Goal: Task Accomplishment & Management: Use online tool/utility

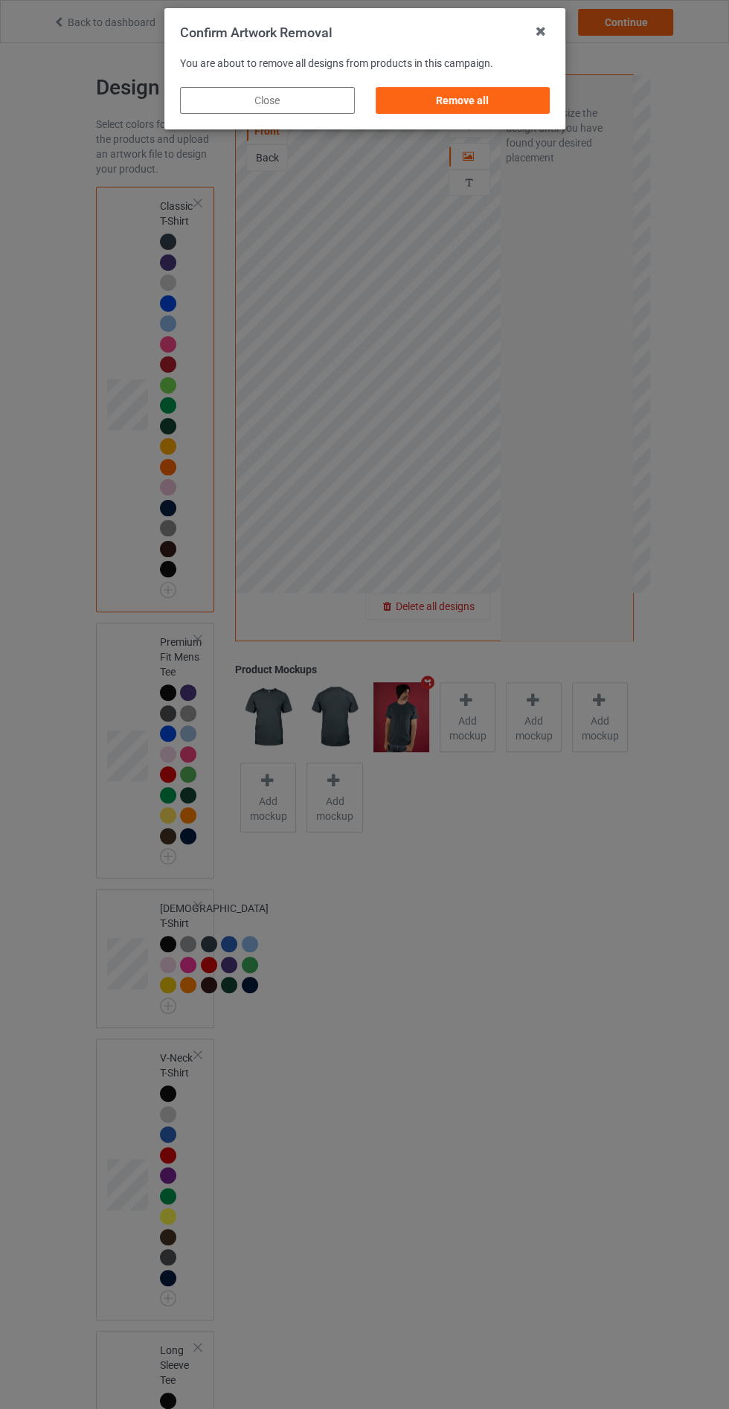
click at [486, 92] on div "Remove all" at bounding box center [462, 100] width 175 height 27
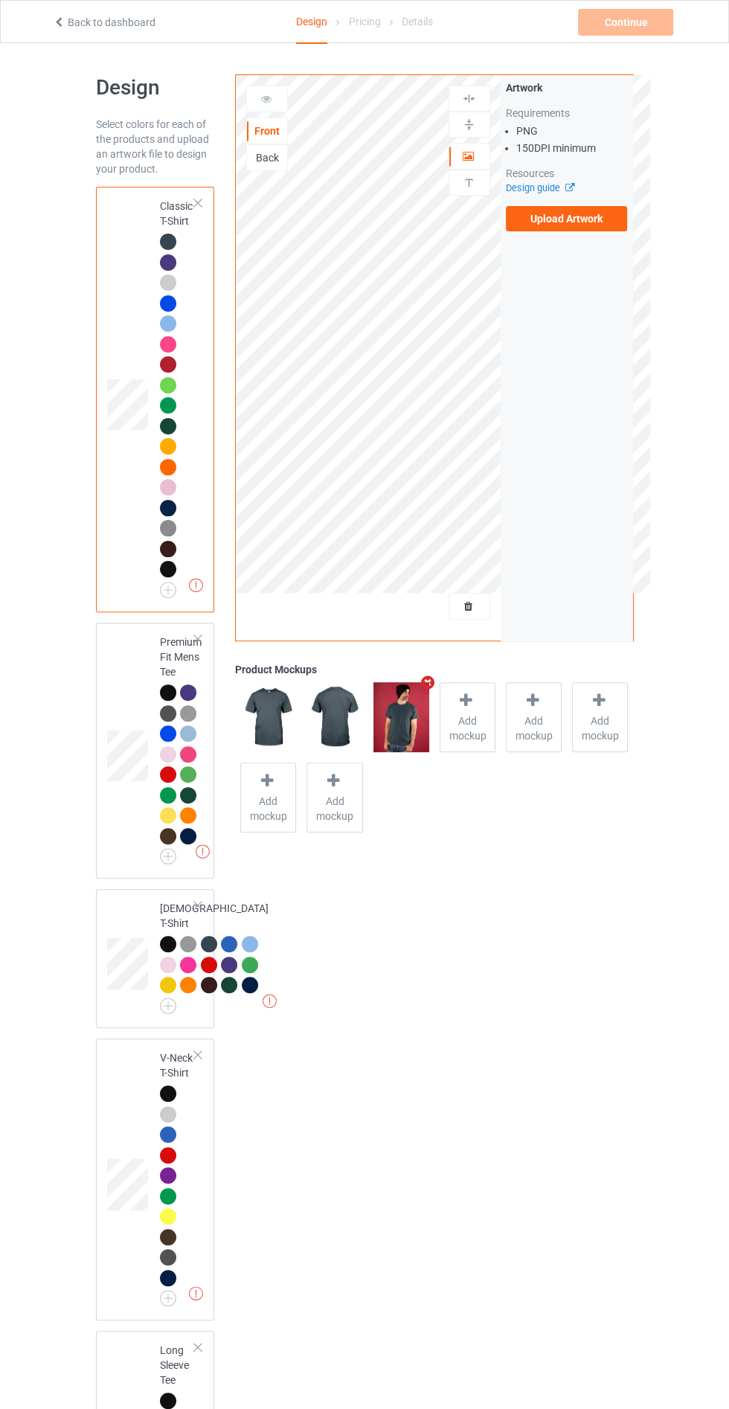
click at [63, 15] on icon at bounding box center [59, 20] width 13 height 10
